Goal: Task Accomplishment & Management: Complete application form

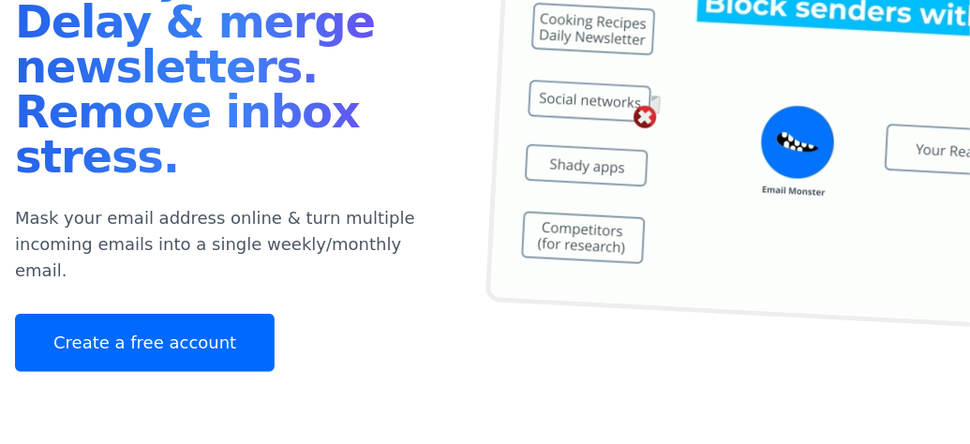
scroll to position [331, 0]
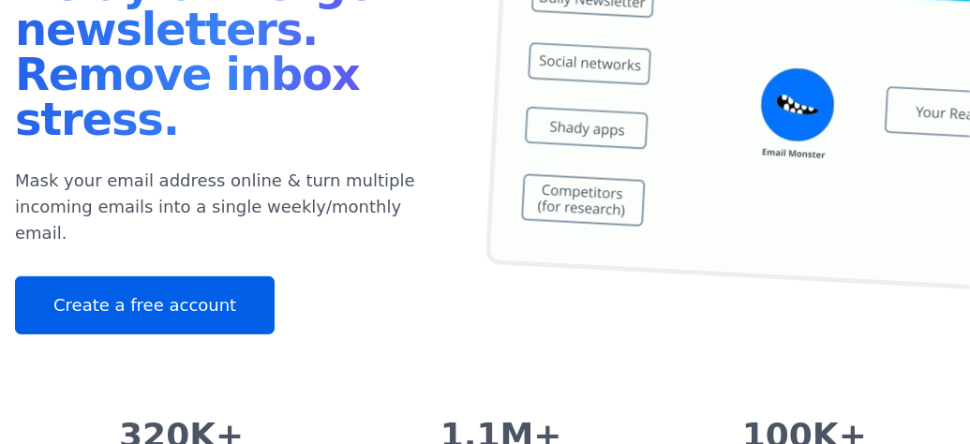
click at [231, 276] on link "Create a free account" at bounding box center [145, 305] width 260 height 58
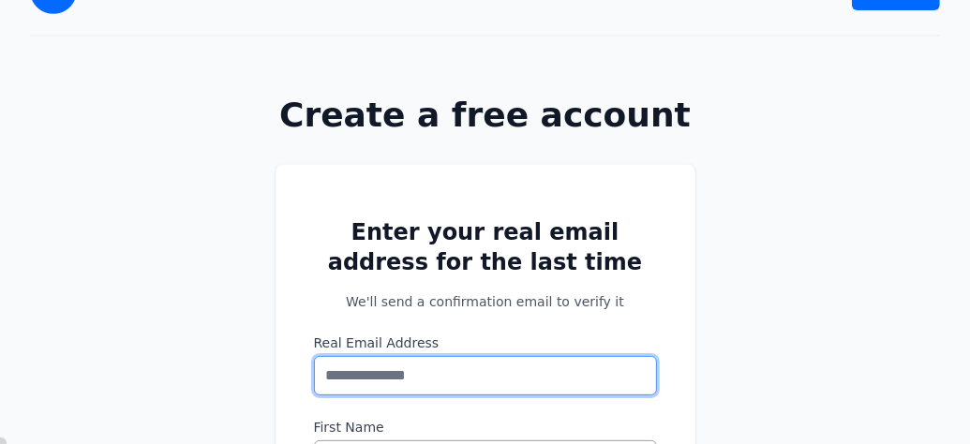
scroll to position [223, 0]
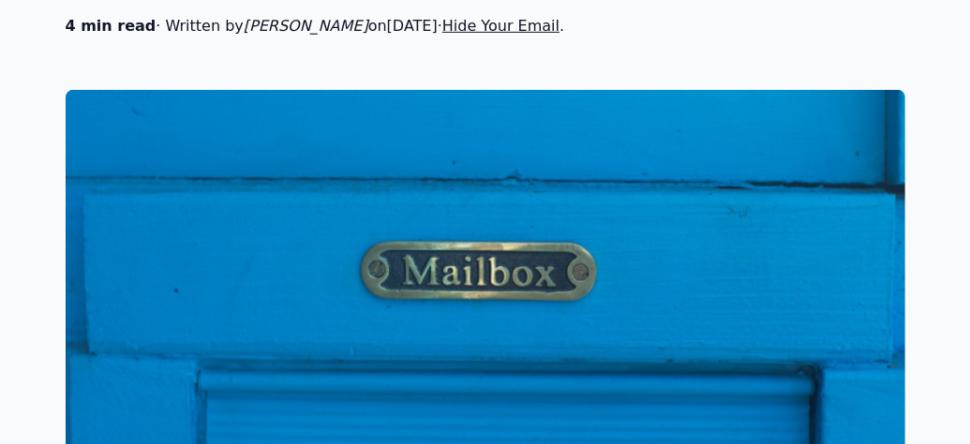
scroll to position [697, 0]
